Goal: Check status: Check status

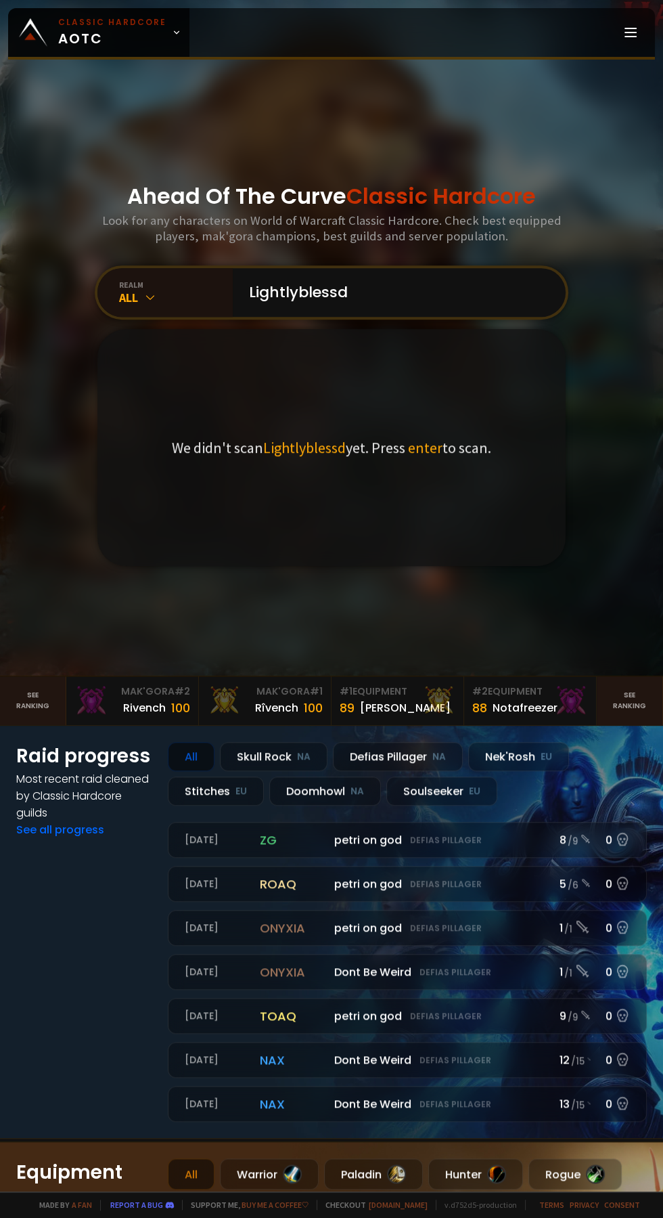
scroll to position [190, 0]
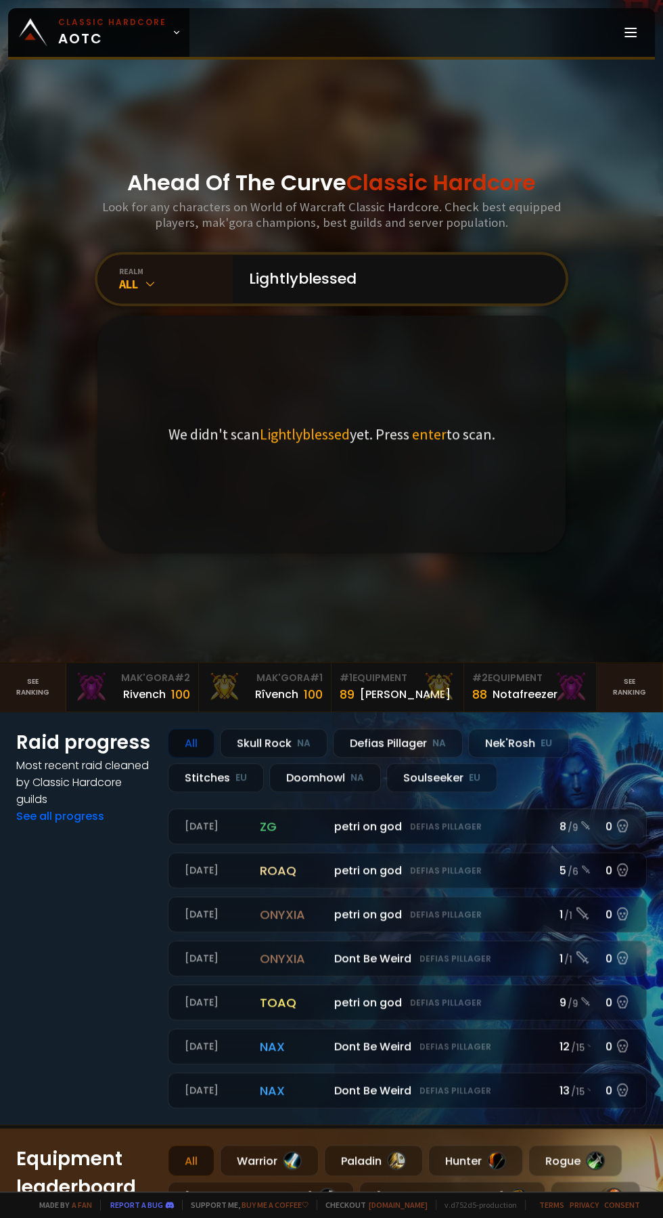
type input "Lightlyblessed"
click at [432, 451] on div "We didn't scan Lightlyblessed yet. Press enter to scan." at bounding box center [331, 433] width 468 height 237
click at [464, 303] on input "Lightlyblessed" at bounding box center [395, 278] width 309 height 49
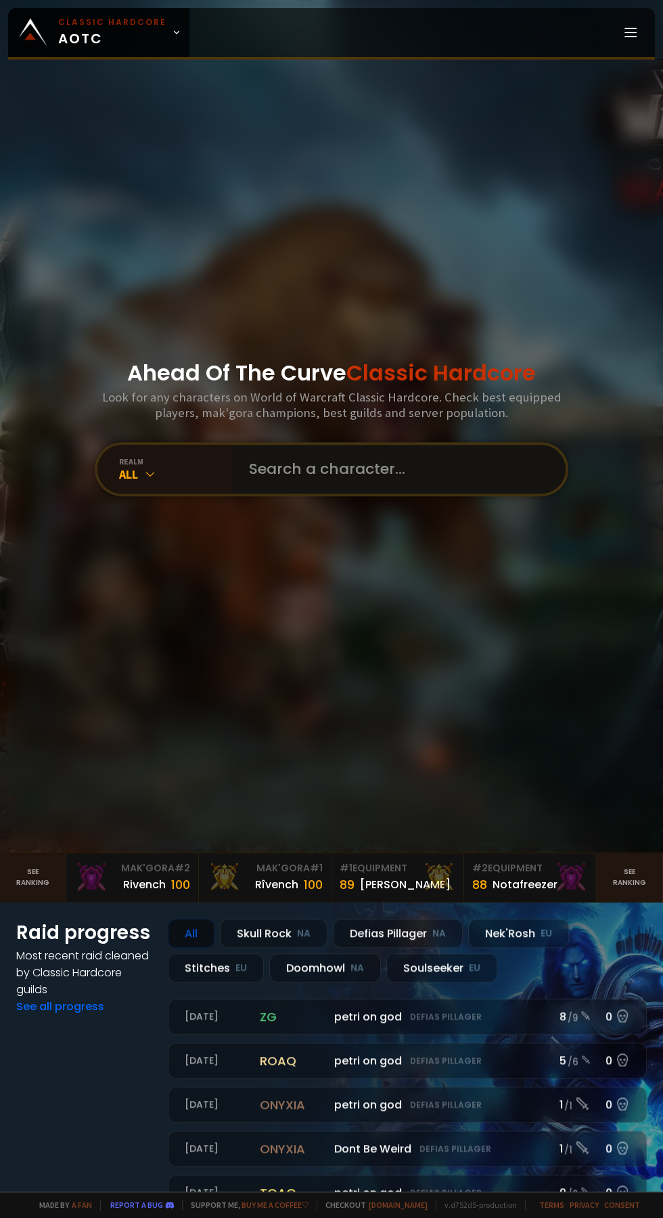
click at [312, 493] on input "text" at bounding box center [395, 469] width 309 height 49
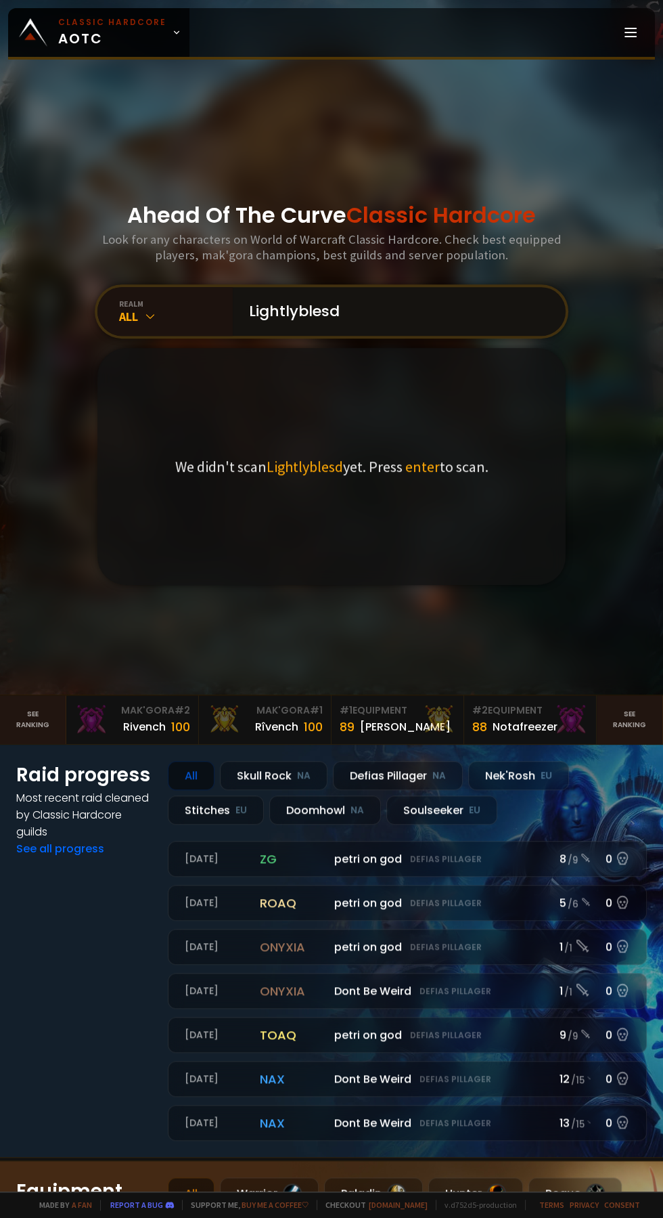
scroll to position [172, 0]
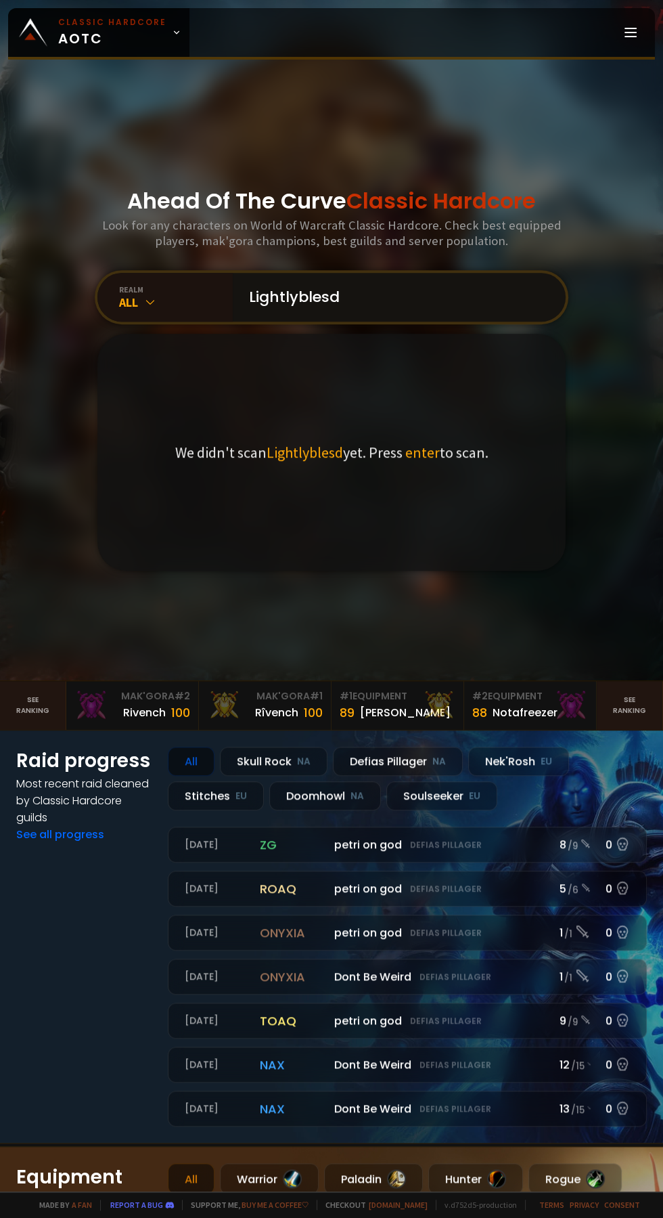
type input "Lightlyblesd"
click at [430, 472] on div "We didn't scan Lightlyblesd yet. Press enter to scan." at bounding box center [331, 452] width 468 height 237
click at [449, 321] on input "Lightlyblesd" at bounding box center [395, 297] width 309 height 49
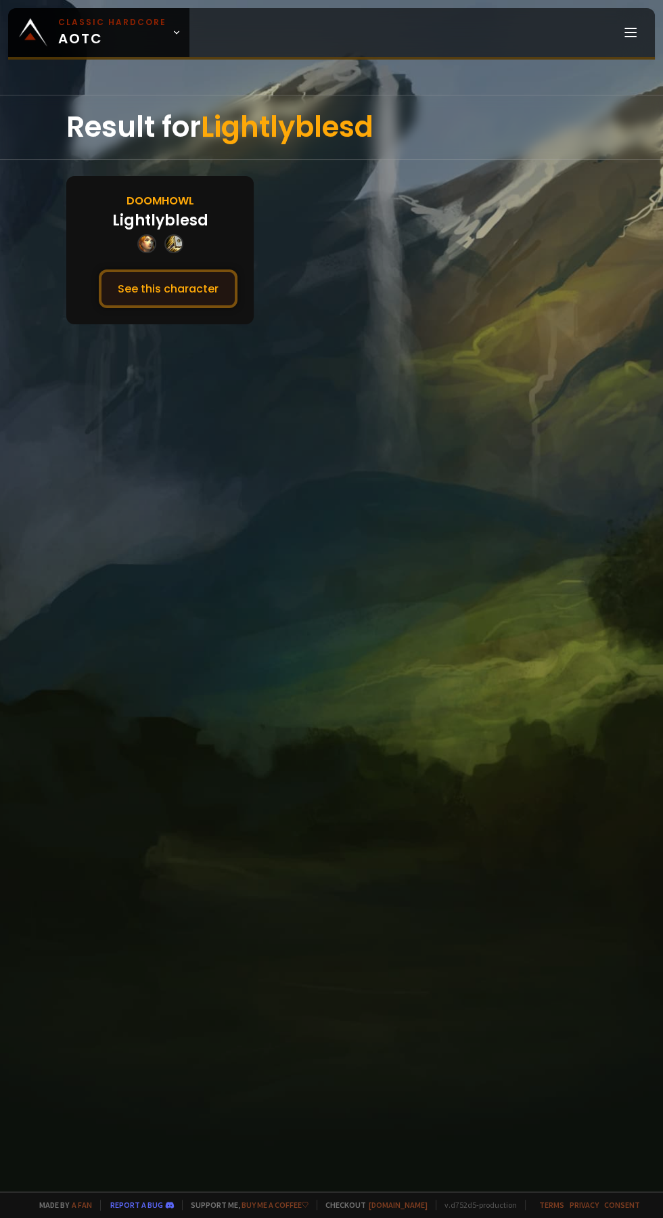
click at [194, 300] on button "See this character" at bounding box center [168, 288] width 139 height 39
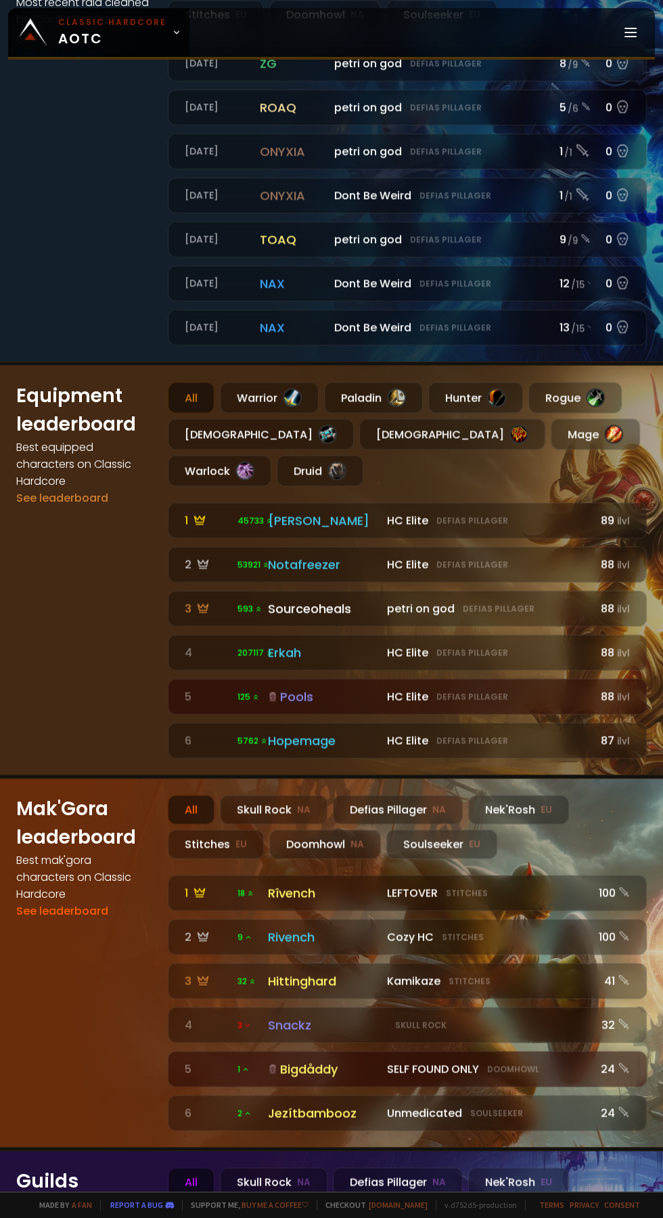
scroll to position [979, 0]
